Goal: Find specific page/section: Find specific page/section

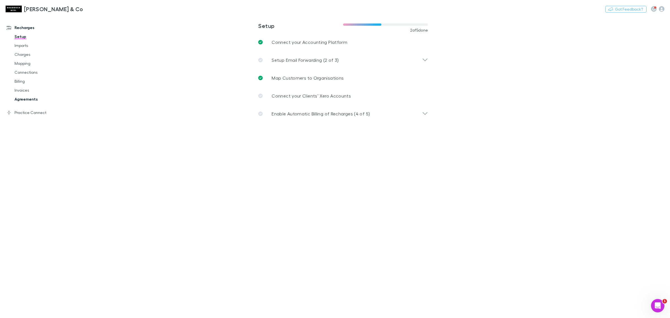
click at [45, 95] on link "Agreements" at bounding box center [44, 99] width 70 height 9
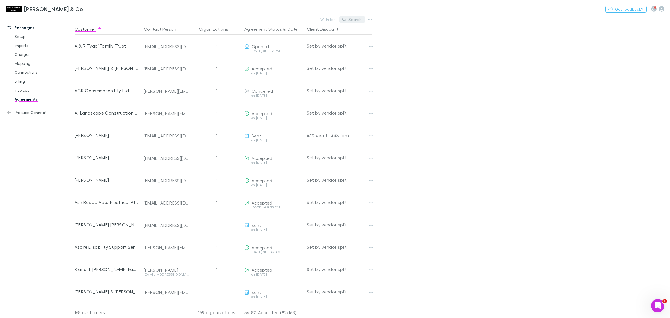
click at [349, 20] on button "Search" at bounding box center [351, 19] width 25 height 7
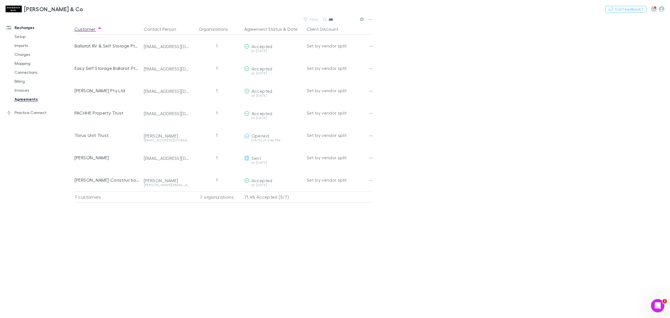
type input "***"
click at [361, 17] on div "[PERSON_NAME] & Co Nothing Got Feedback?" at bounding box center [335, 9] width 670 height 18
click at [360, 20] on icon at bounding box center [362, 19] width 4 height 4
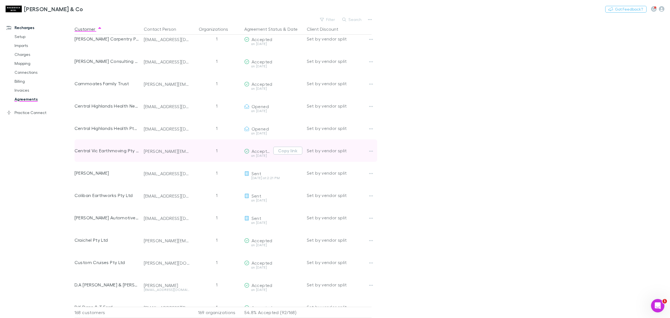
scroll to position [488, 0]
